Goal: Task Accomplishment & Management: Use online tool/utility

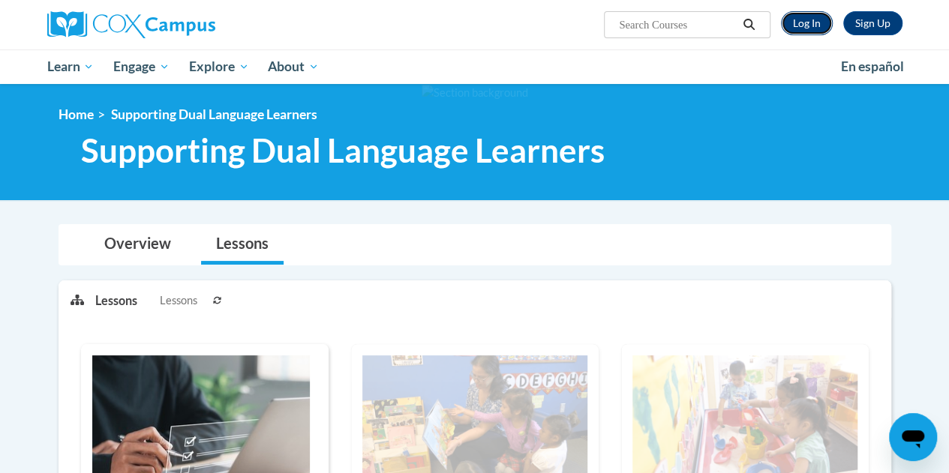
click at [800, 23] on link "Log In" at bounding box center [807, 23] width 52 height 24
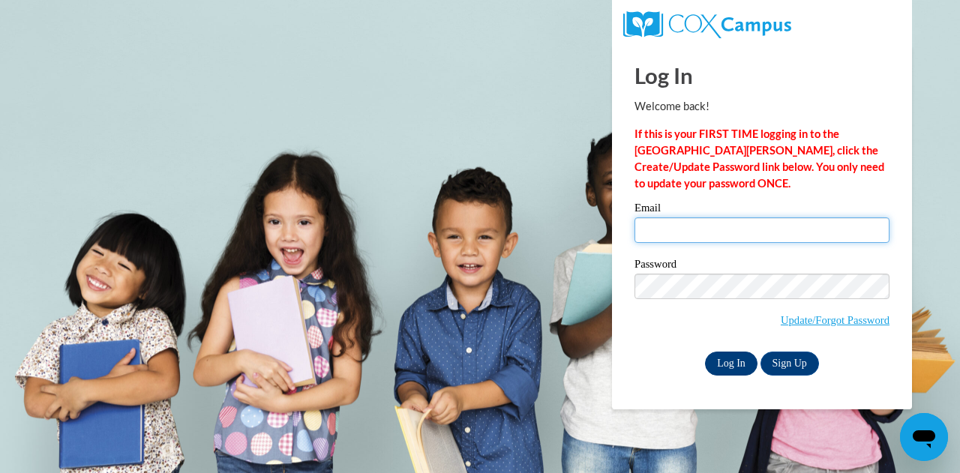
type input "abuffaloe@atlantaspeechschool.org"
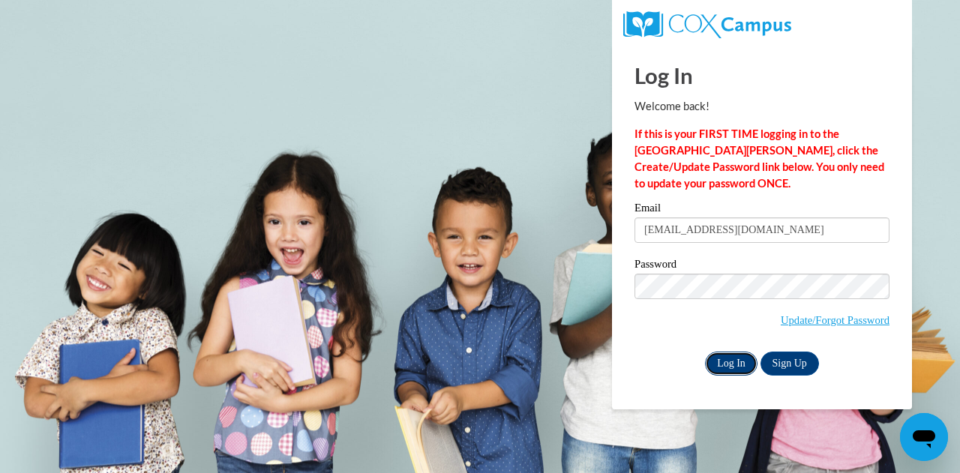
click at [716, 355] on input "Log In" at bounding box center [731, 364] width 53 height 24
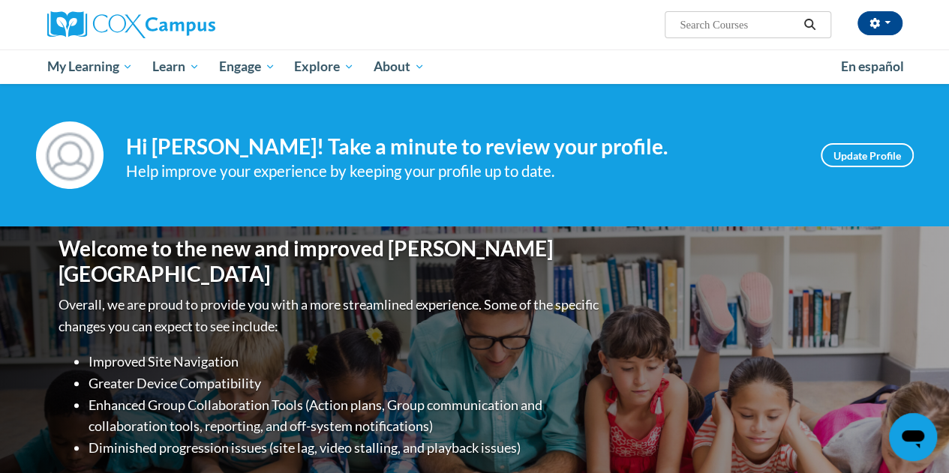
scroll to position [473, 0]
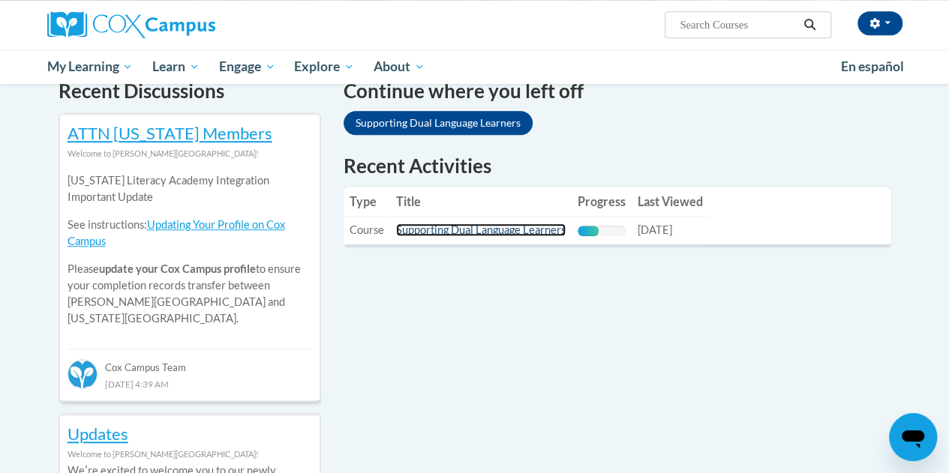
click at [515, 228] on link "Supporting Dual Language Learners" at bounding box center [481, 230] width 170 height 13
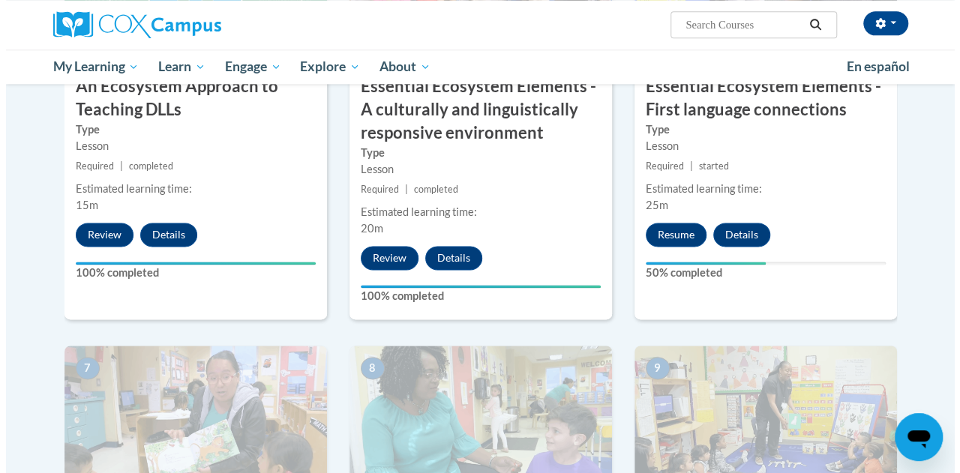
scroll to position [896, 0]
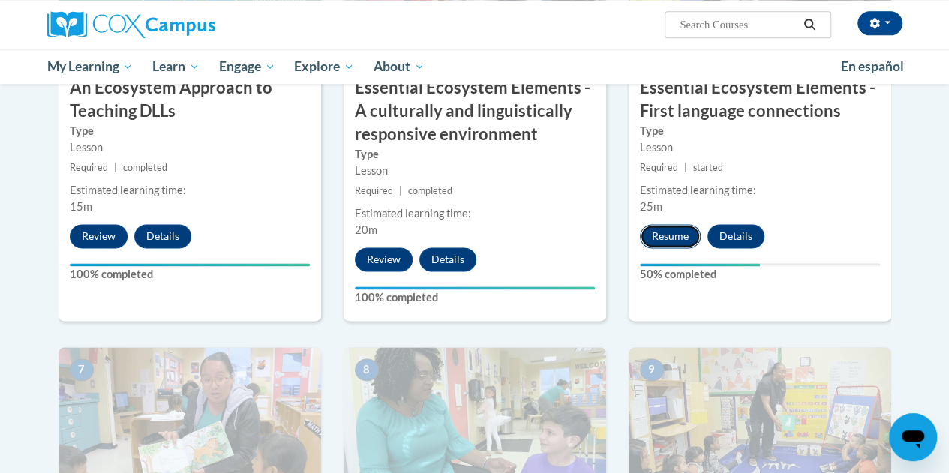
click at [657, 228] on button "Resume" at bounding box center [670, 236] width 61 height 24
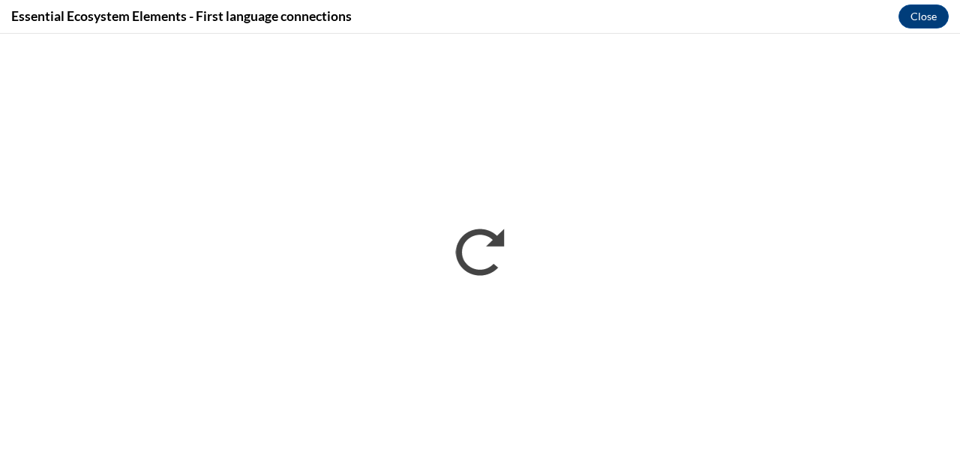
scroll to position [0, 0]
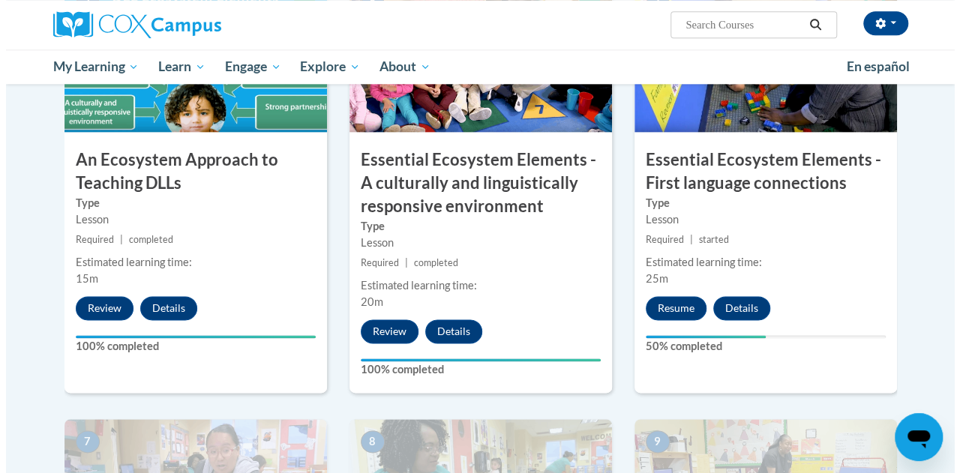
scroll to position [824, 0]
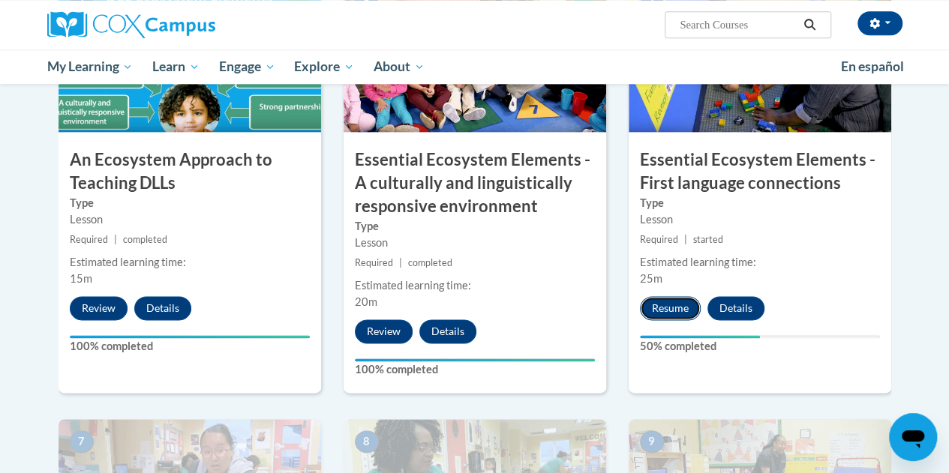
click at [648, 306] on button "Resume" at bounding box center [670, 308] width 61 height 24
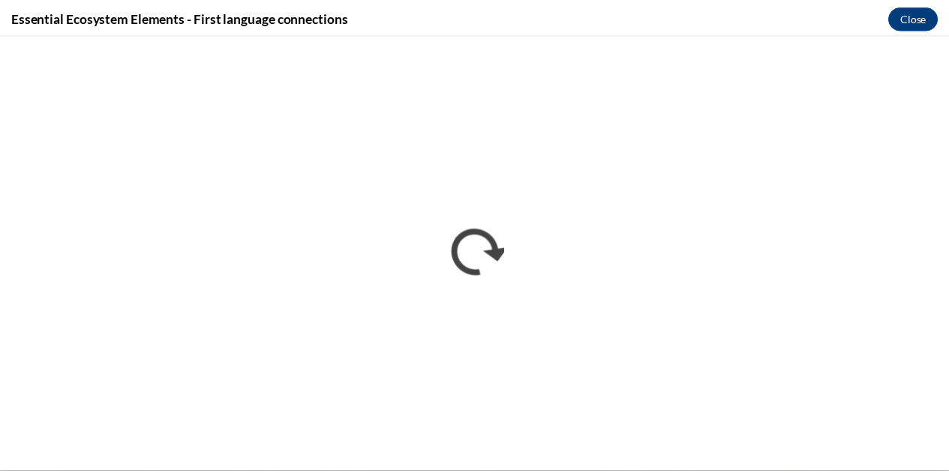
scroll to position [0, 0]
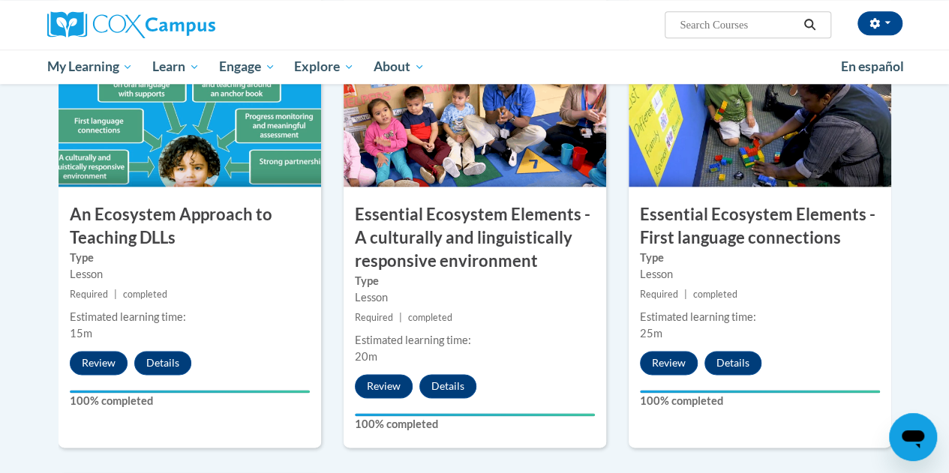
scroll to position [801, 0]
